Goal: Navigation & Orientation: Find specific page/section

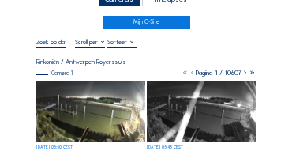
scroll to position [47, 0]
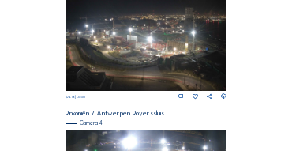
scroll to position [564, 0]
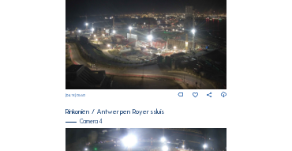
click at [175, 51] on img at bounding box center [146, 43] width 162 height 91
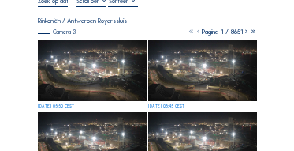
scroll to position [96, 0]
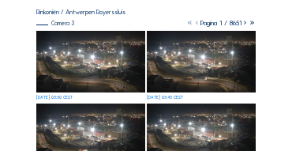
click at [107, 37] on img at bounding box center [90, 61] width 109 height 61
